Goal: Task Accomplishment & Management: Complete application form

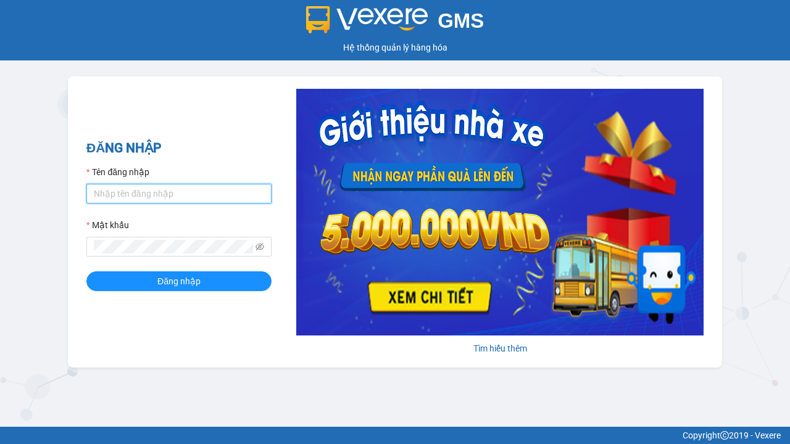
click at [179, 193] on input "Tên đăng nhập" at bounding box center [178, 194] width 185 height 20
type input "ly.xtl"
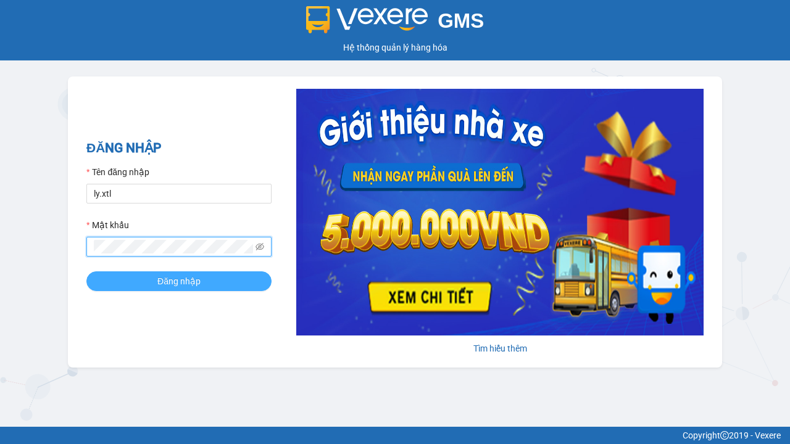
click at [179, 281] on span "Đăng nhập" at bounding box center [178, 282] width 43 height 14
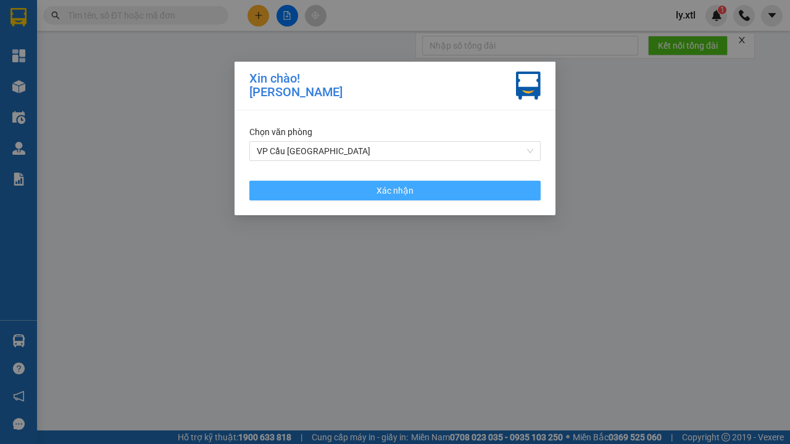
click at [395, 190] on span "Xác nhận" at bounding box center [395, 191] width 37 height 14
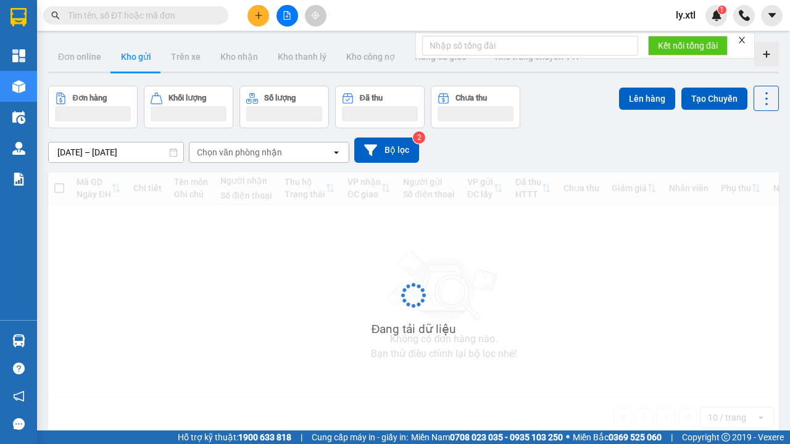
click at [258, 15] on icon "plus" at bounding box center [258, 15] width 7 height 1
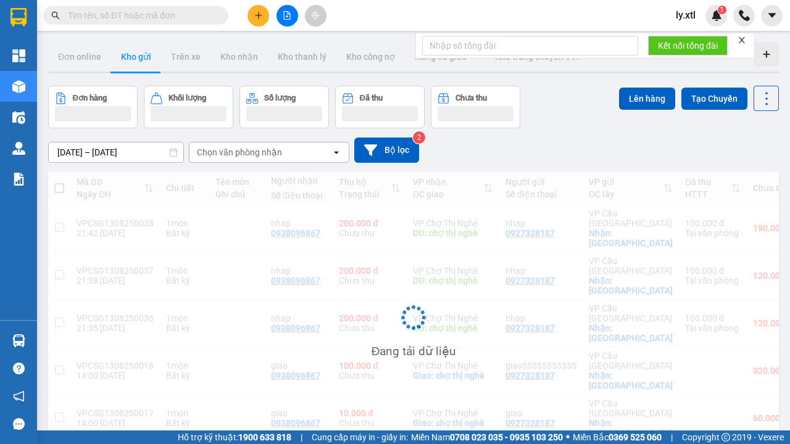
click at [307, 46] on div "Tạo đơn hàng" at bounding box center [307, 47] width 54 height 14
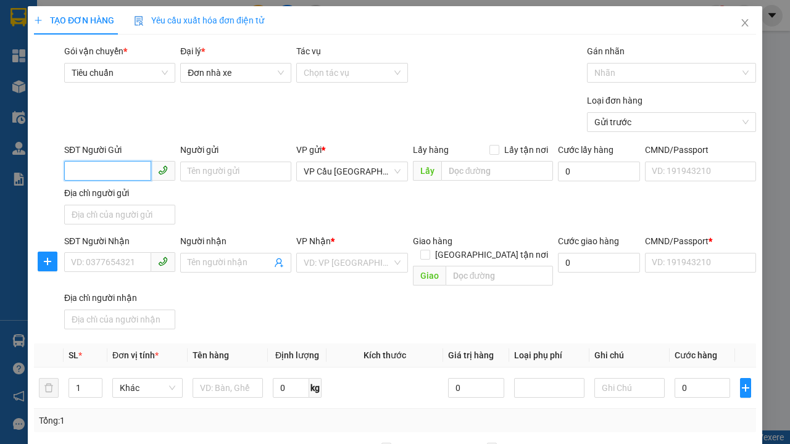
click at [149, 161] on input "SĐT Người Gửi" at bounding box center [107, 171] width 87 height 20
type input "0927328187"
click at [120, 196] on div "0927328187 - nhạp" at bounding box center [120, 197] width 96 height 14
type input "nhạp"
checkbox input "true"
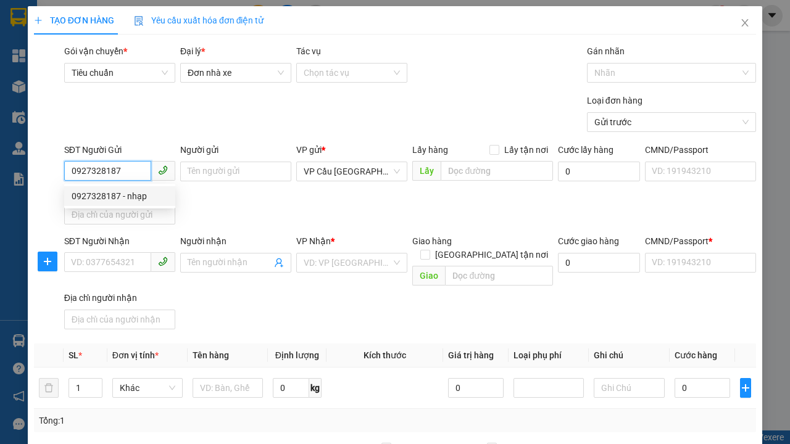
type input "[GEOGRAPHIC_DATA]"
type input "123456789112"
type input "0938096867"
type input "nhap"
type input "chợ thị nghè"
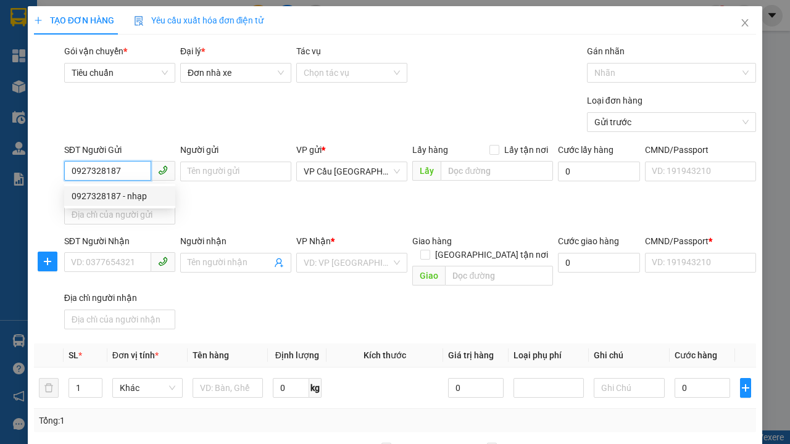
type input "10.000"
type input "123456789456"
type input "200.000"
type input "15.000"
type input "20.000"
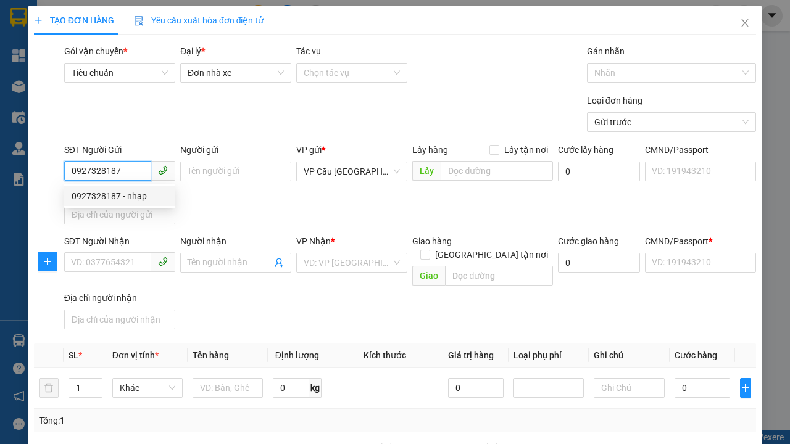
type input "20.000"
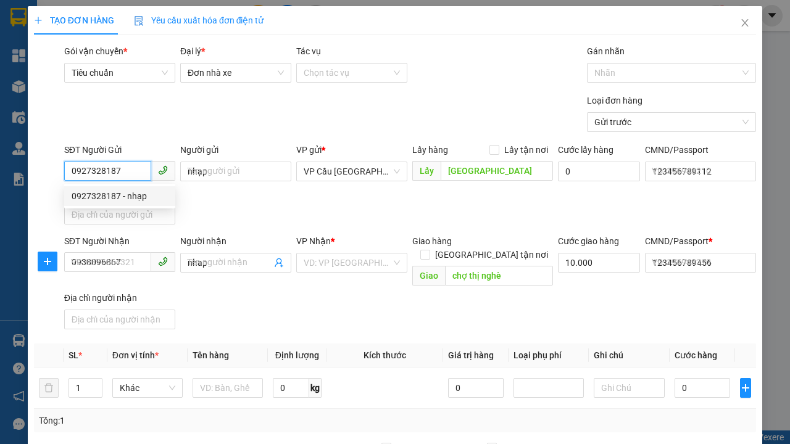
type input "0927328187"
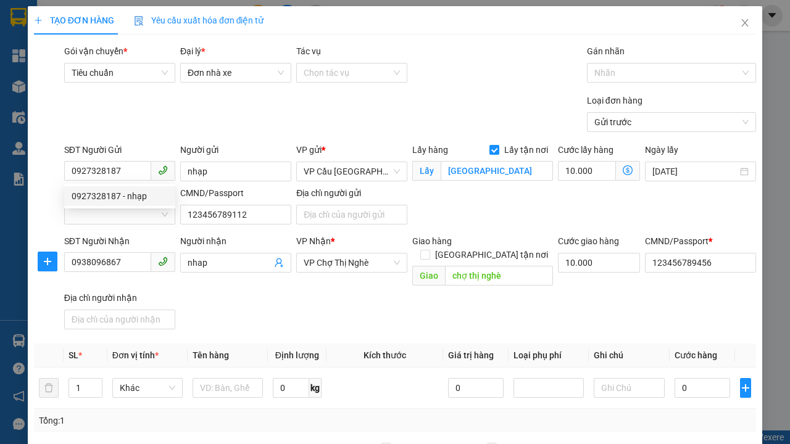
type input "320.000"
